Goal: Transaction & Acquisition: Purchase product/service

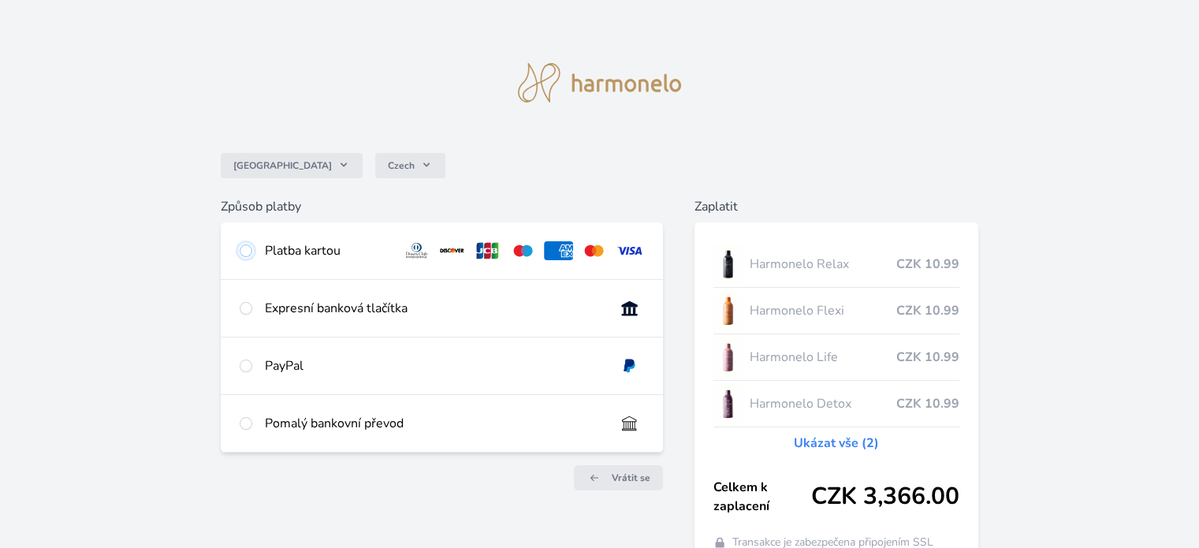
click at [248, 249] on input "radio" at bounding box center [246, 250] width 13 height 13
radio input "true"
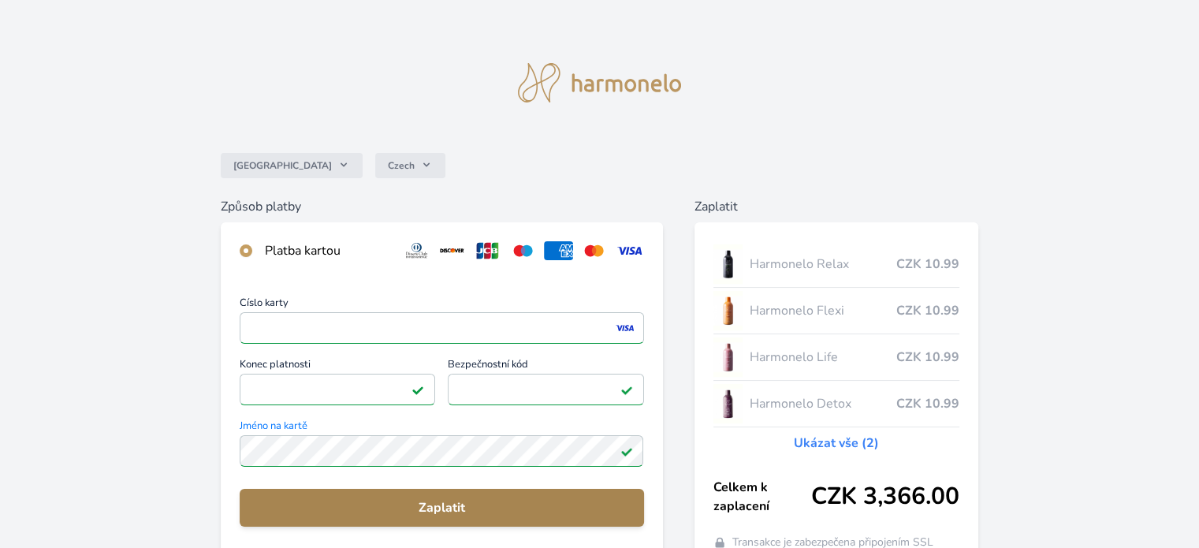
click at [454, 505] on span "Zaplatit" at bounding box center [441, 507] width 378 height 19
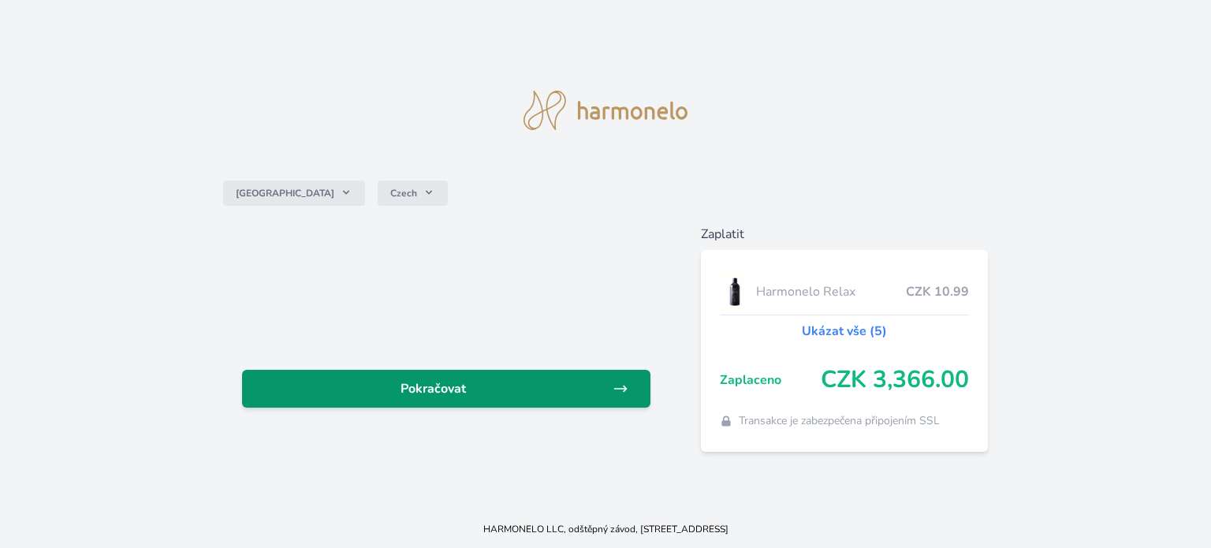
click at [424, 383] on span "Pokračovat" at bounding box center [434, 388] width 358 height 19
